Goal: Navigation & Orientation: Find specific page/section

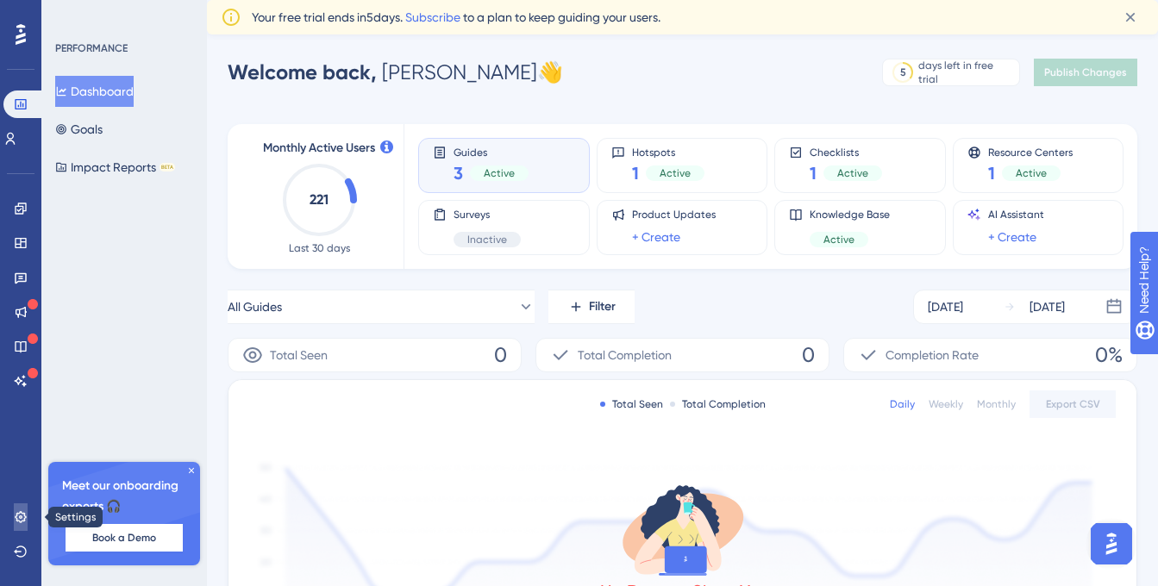
click at [14, 517] on link at bounding box center [21, 518] width 14 height 28
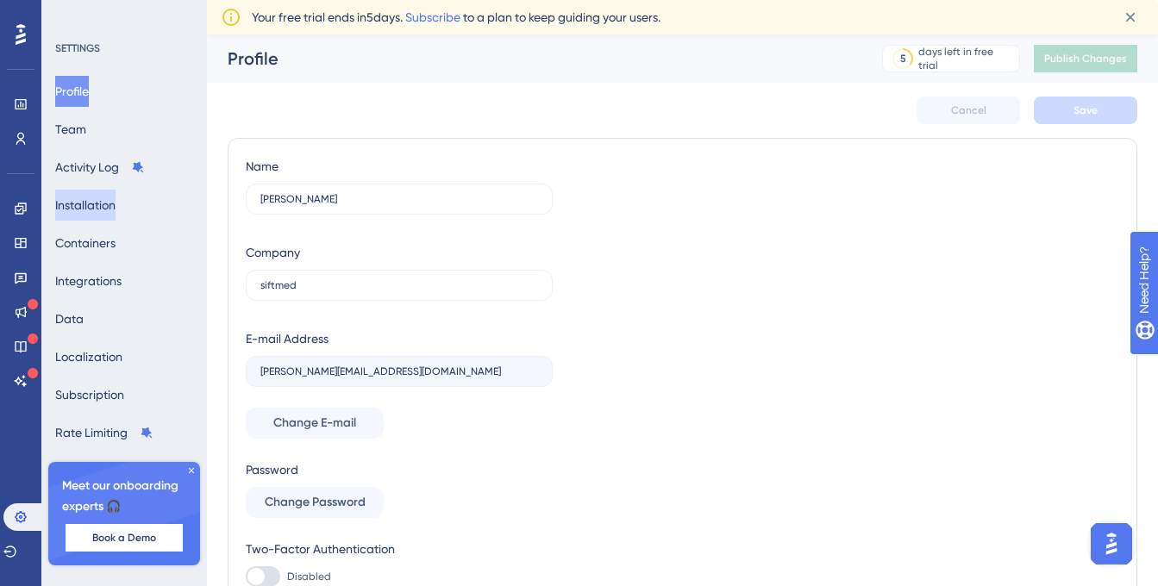
click at [103, 206] on button "Installation" at bounding box center [85, 205] width 60 height 31
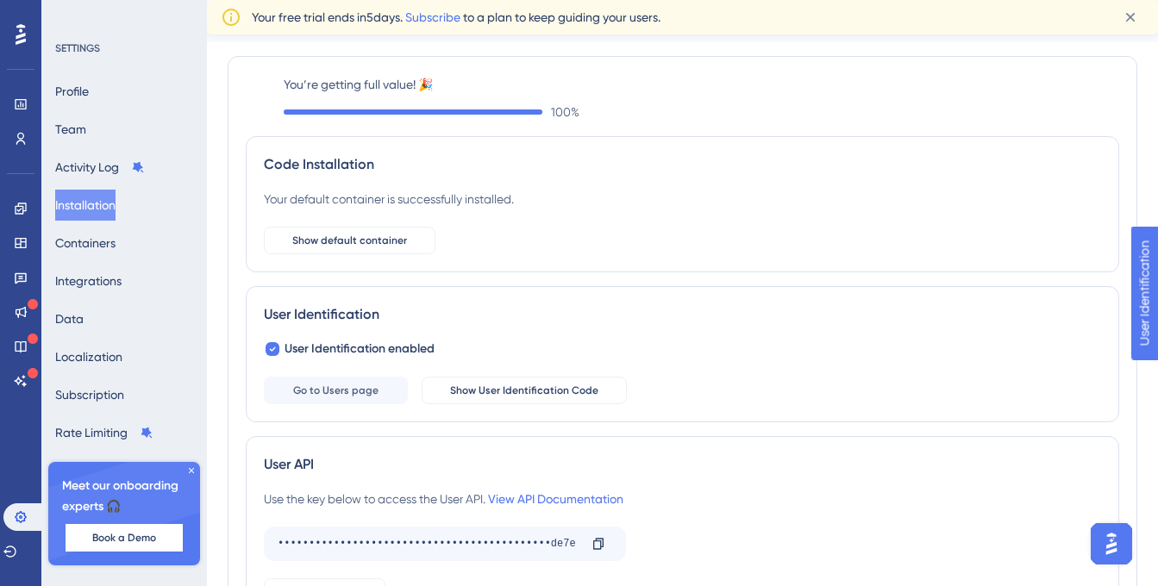
scroll to position [48, 0]
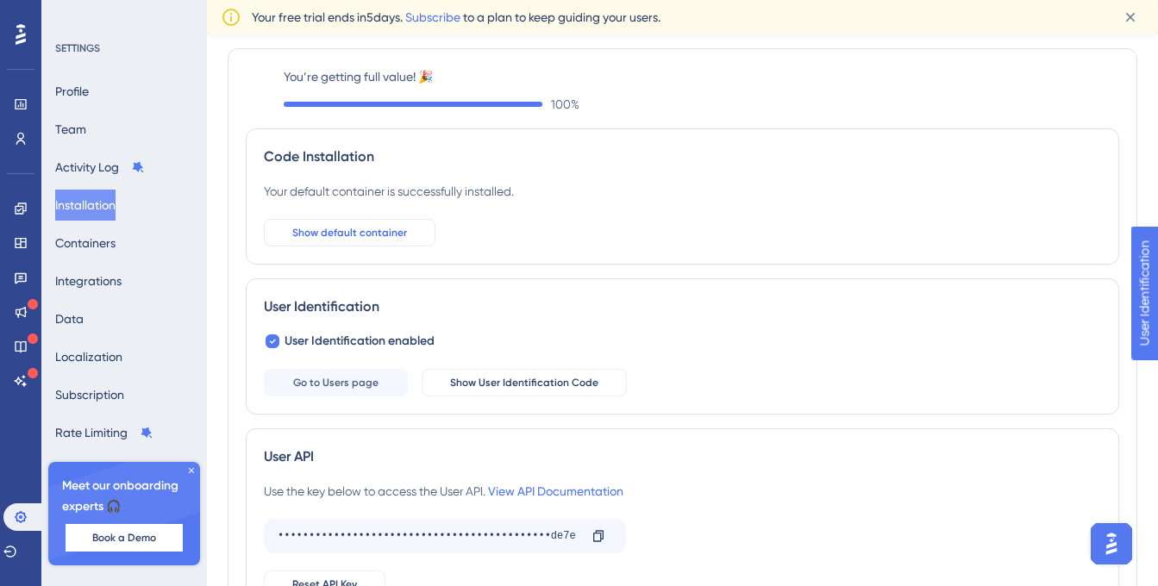
click at [365, 235] on span "Show default container" at bounding box center [349, 233] width 115 height 14
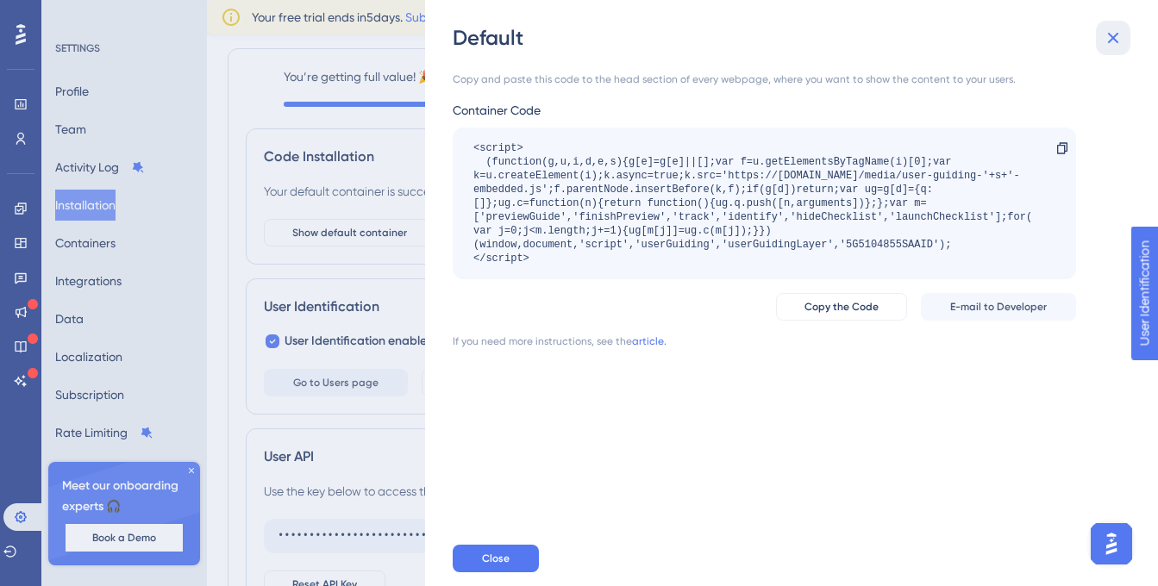
click at [1118, 41] on icon at bounding box center [1113, 38] width 21 height 21
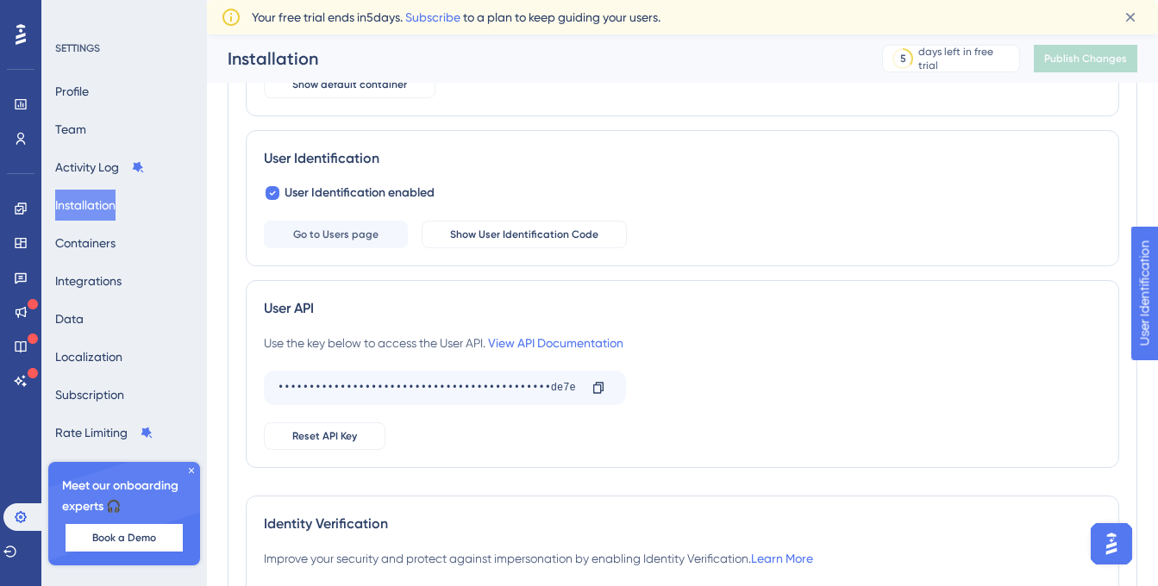
scroll to position [174, 0]
click at [116, 245] on button "Containers" at bounding box center [85, 243] width 60 height 31
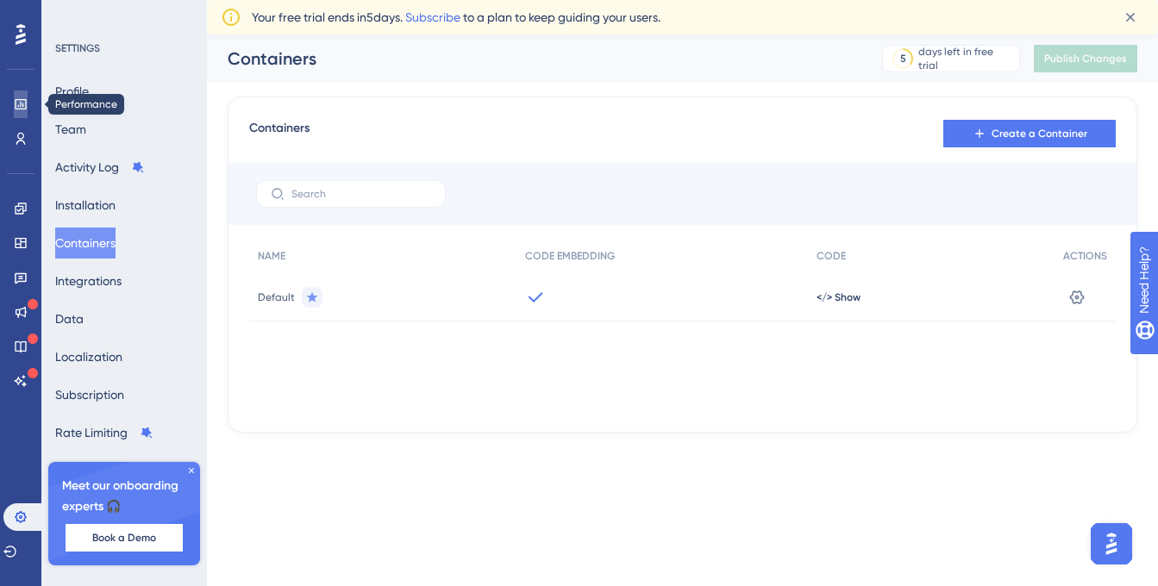
click at [14, 98] on icon at bounding box center [21, 104] width 14 height 14
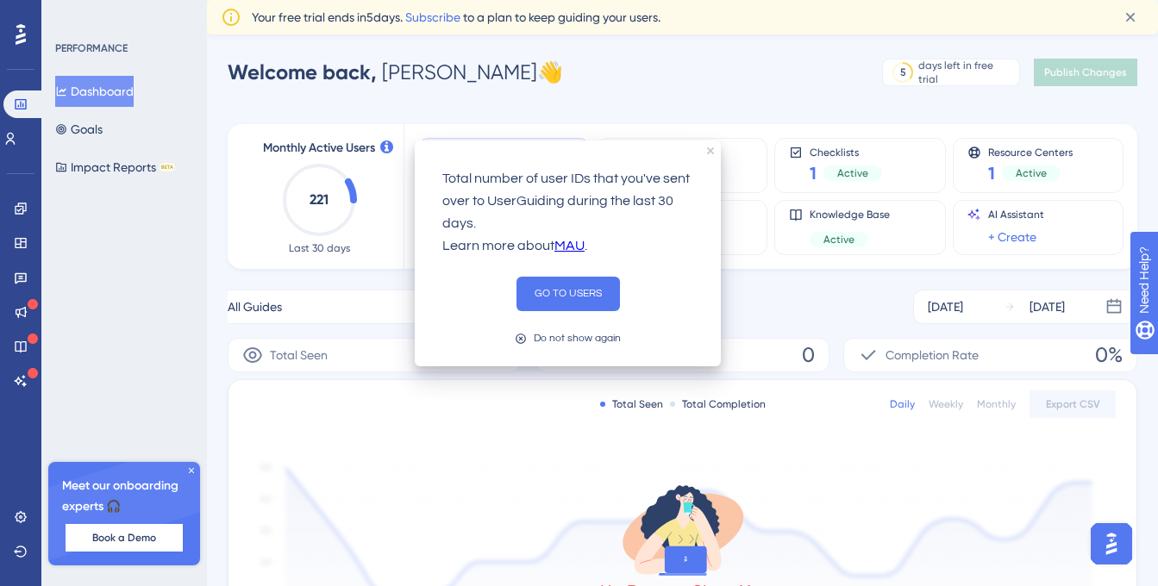
click at [386, 149] on icon at bounding box center [386, 147] width 13 height 13
click at [540, 285] on button "GO TO USERS" at bounding box center [563, 294] width 103 height 34
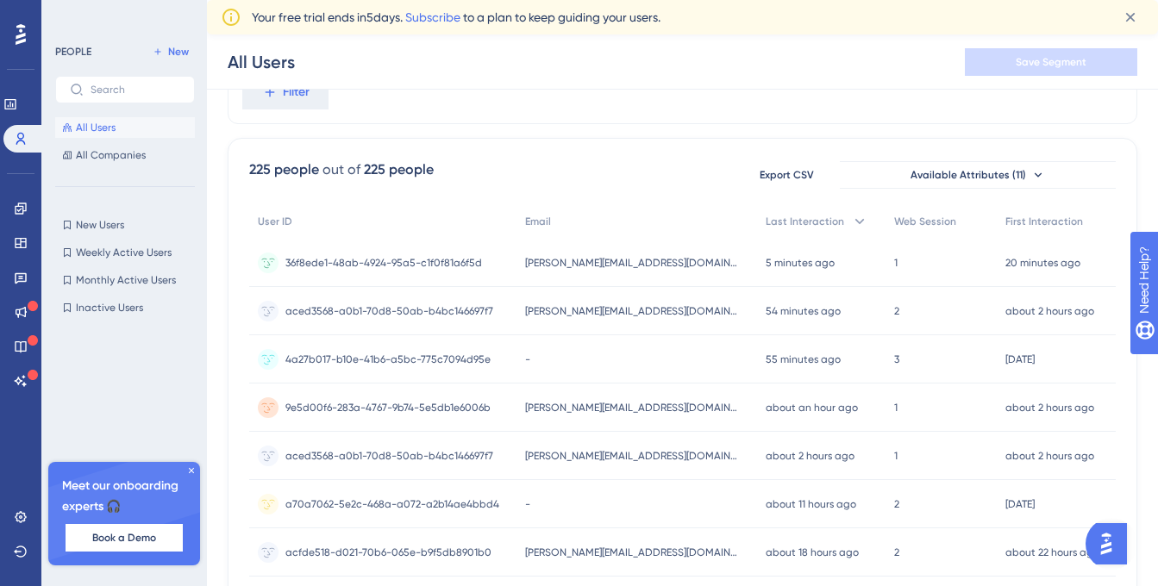
scroll to position [85, 0]
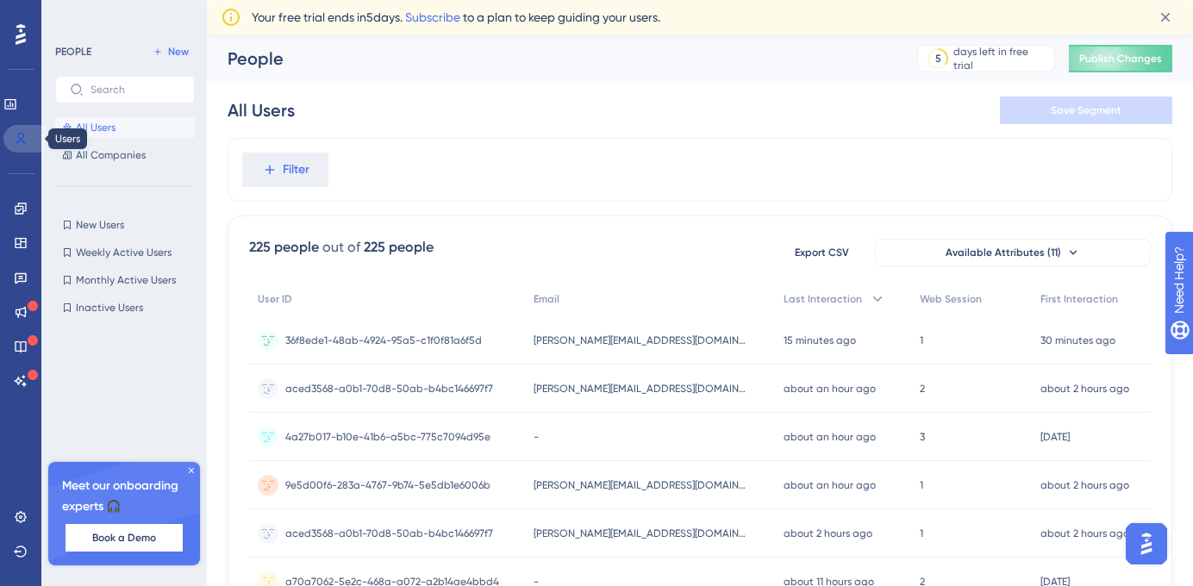
click at [10, 135] on link at bounding box center [23, 139] width 41 height 28
click at [17, 106] on icon at bounding box center [10, 104] width 14 height 14
